Goal: Check status

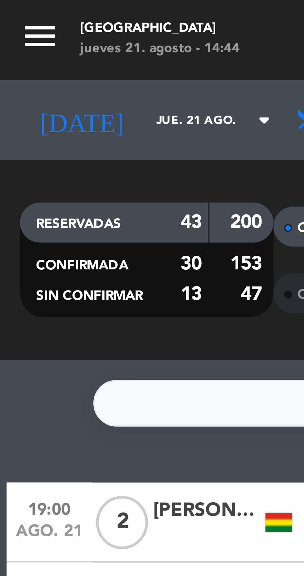
click at [46, 28] on input "jue. 21 ago." at bounding box center [52, 28] width 39 height 10
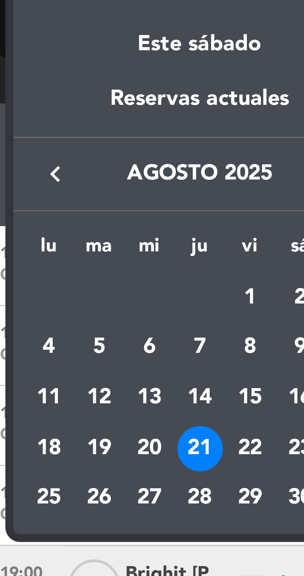
click at [30, 176] on div "26" at bounding box center [29, 175] width 11 height 11
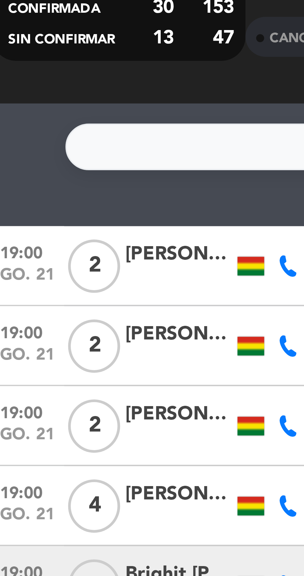
type input "[DATE] ago."
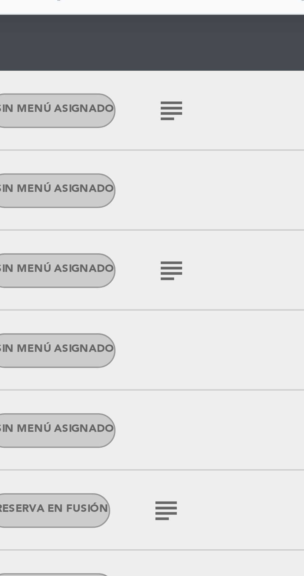
click at [144, 215] on icon "subject" at bounding box center [145, 214] width 7 height 7
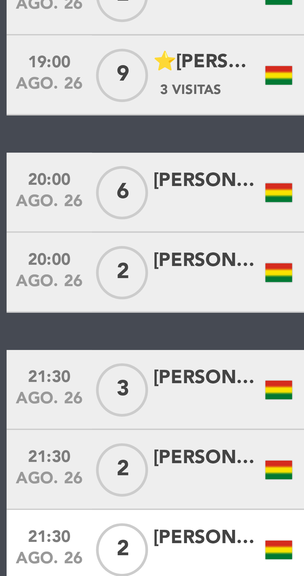
click at [10, 360] on span "21:30" at bounding box center [12, 358] width 16 height 7
